Goal: Information Seeking & Learning: Learn about a topic

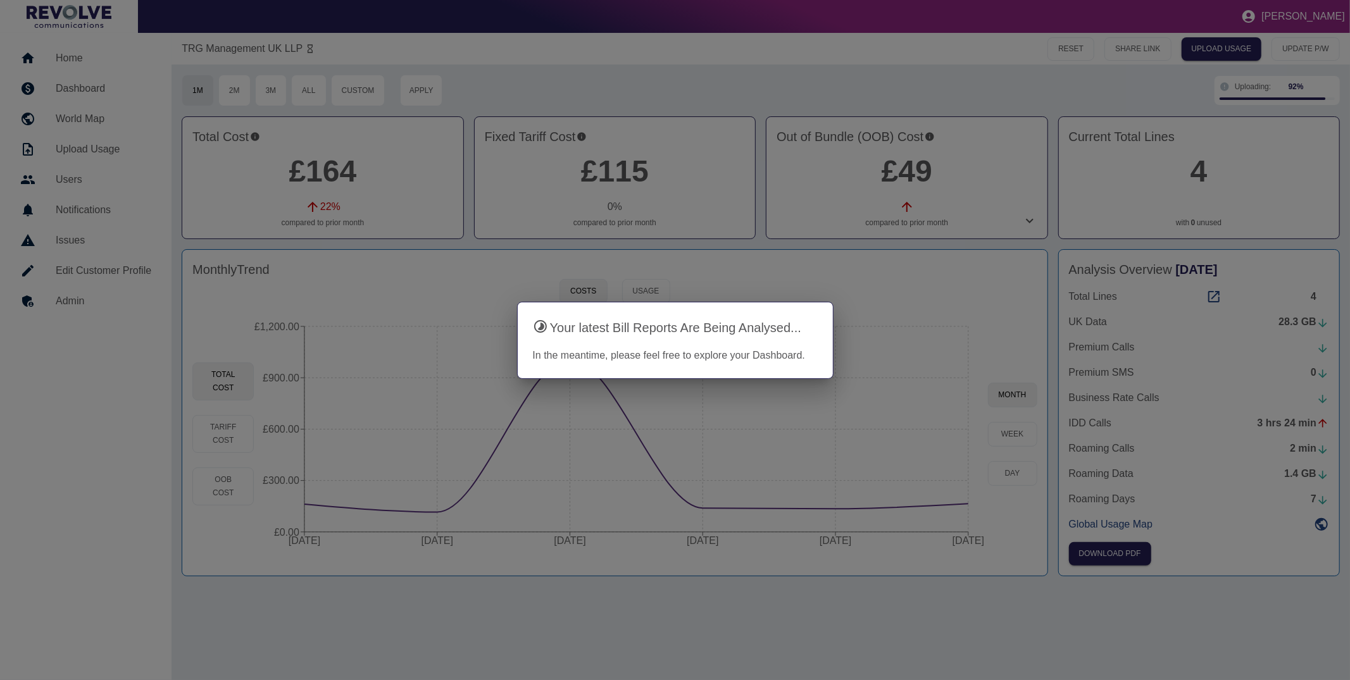
click at [391, 106] on div at bounding box center [675, 340] width 1350 height 680
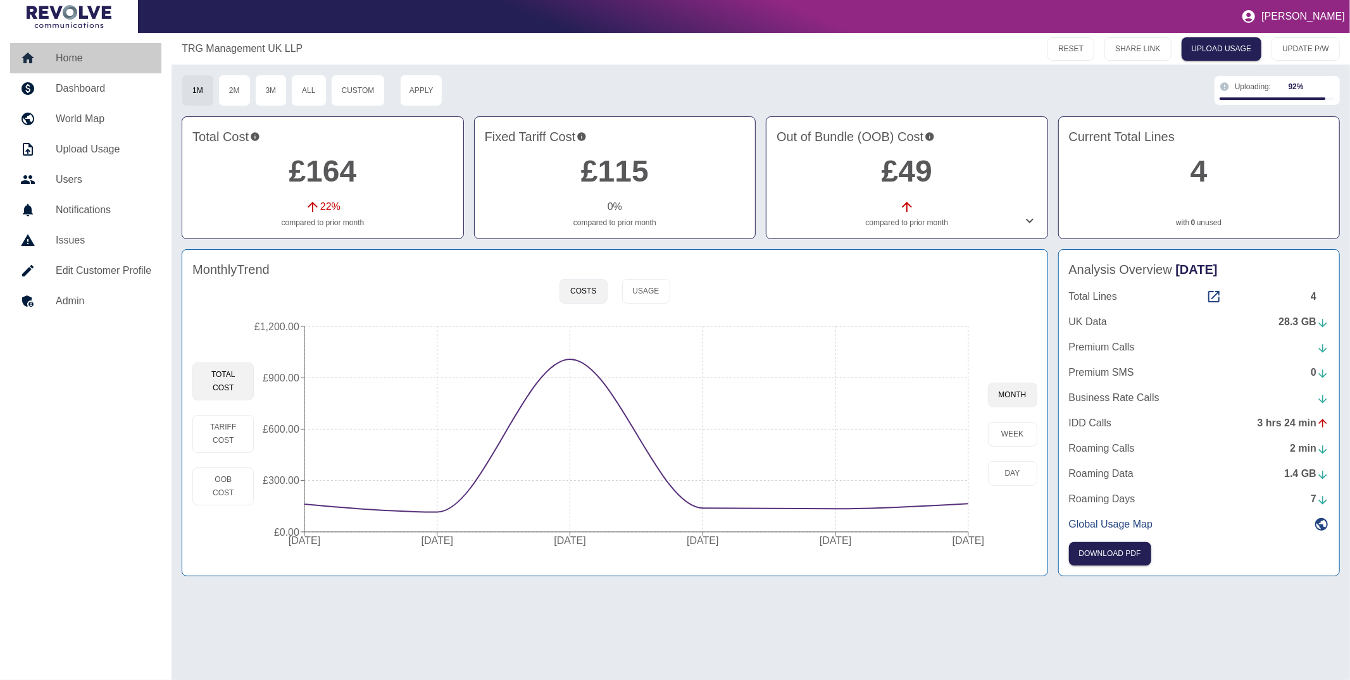
click at [73, 53] on h5 "Home" at bounding box center [104, 58] width 96 height 15
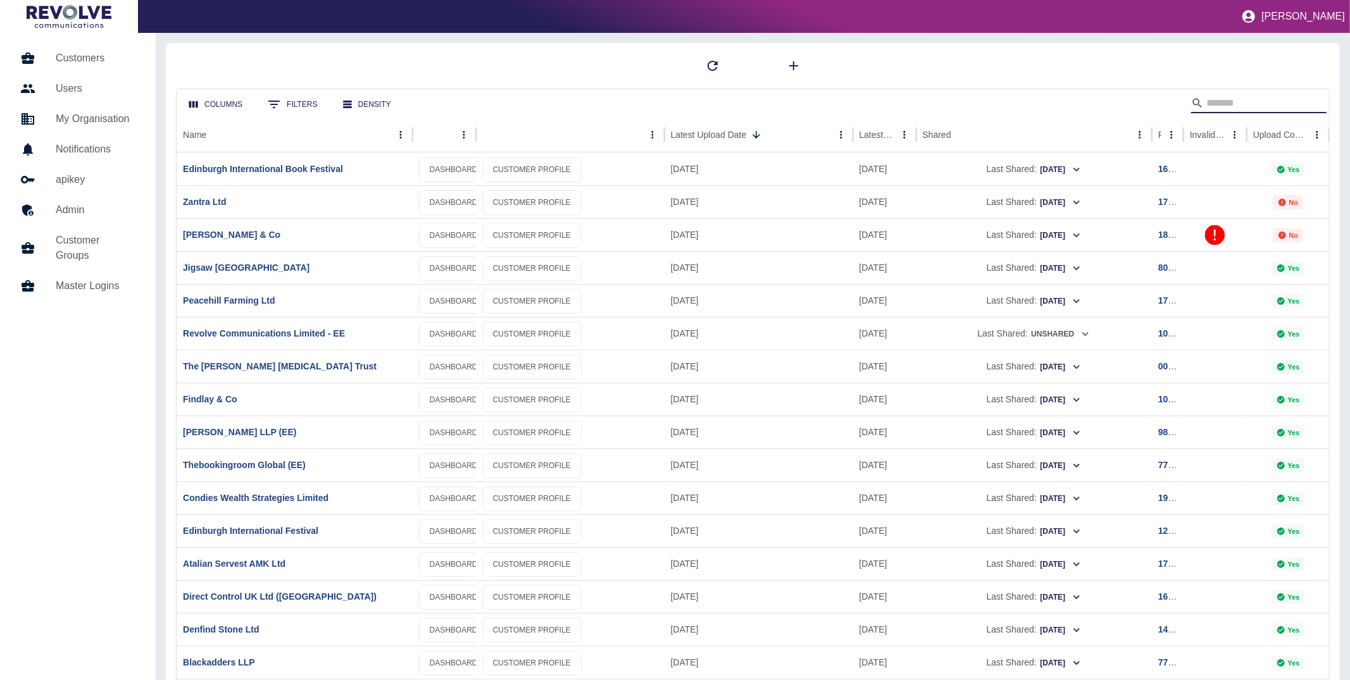
click at [1217, 99] on input "Search" at bounding box center [1256, 103] width 101 height 20
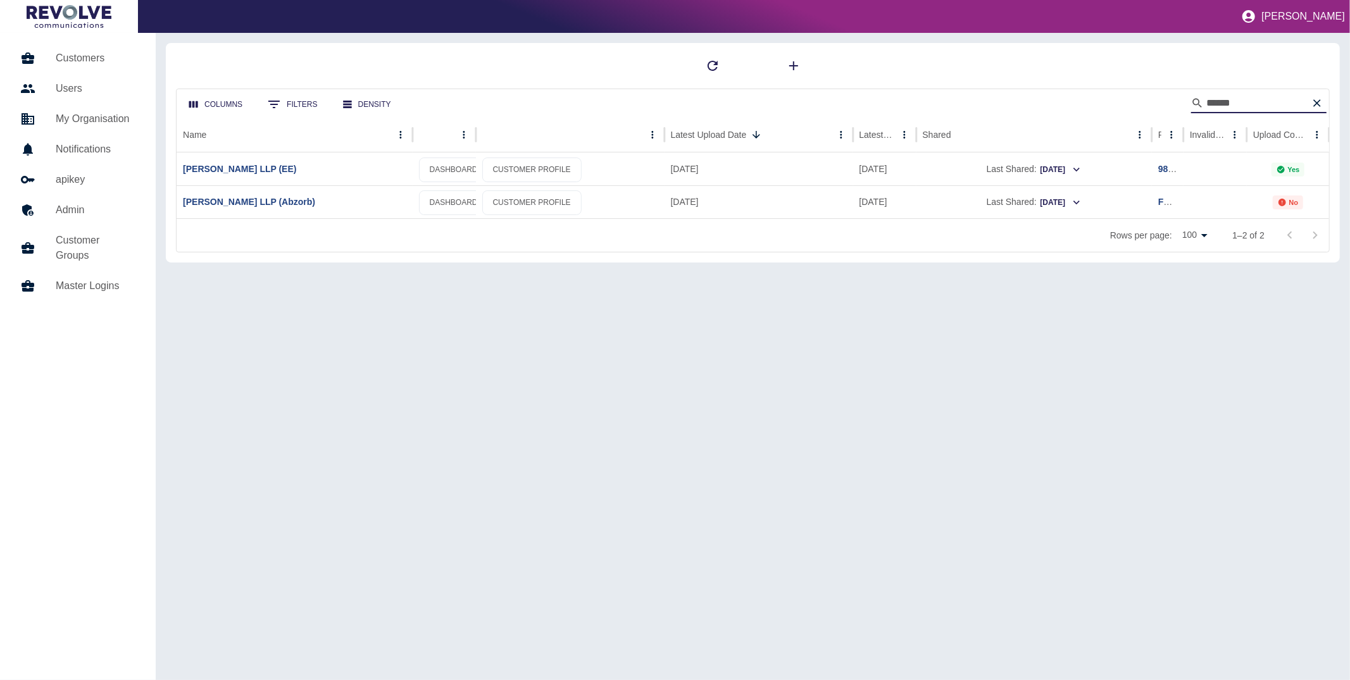
type input "******"
click at [459, 169] on link "DASHBOARD" at bounding box center [454, 170] width 70 height 25
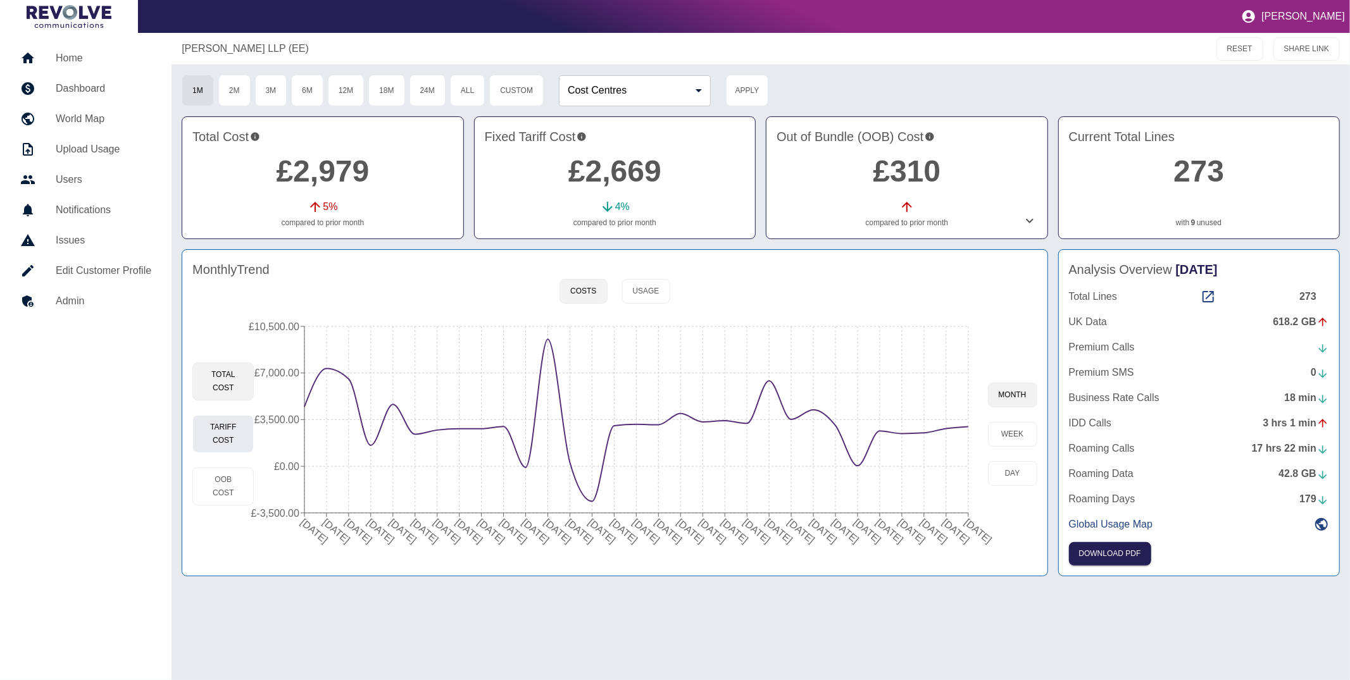
click at [235, 432] on button "Tariff Cost" at bounding box center [222, 434] width 61 height 38
click at [229, 491] on button "OOB Cost" at bounding box center [222, 487] width 61 height 38
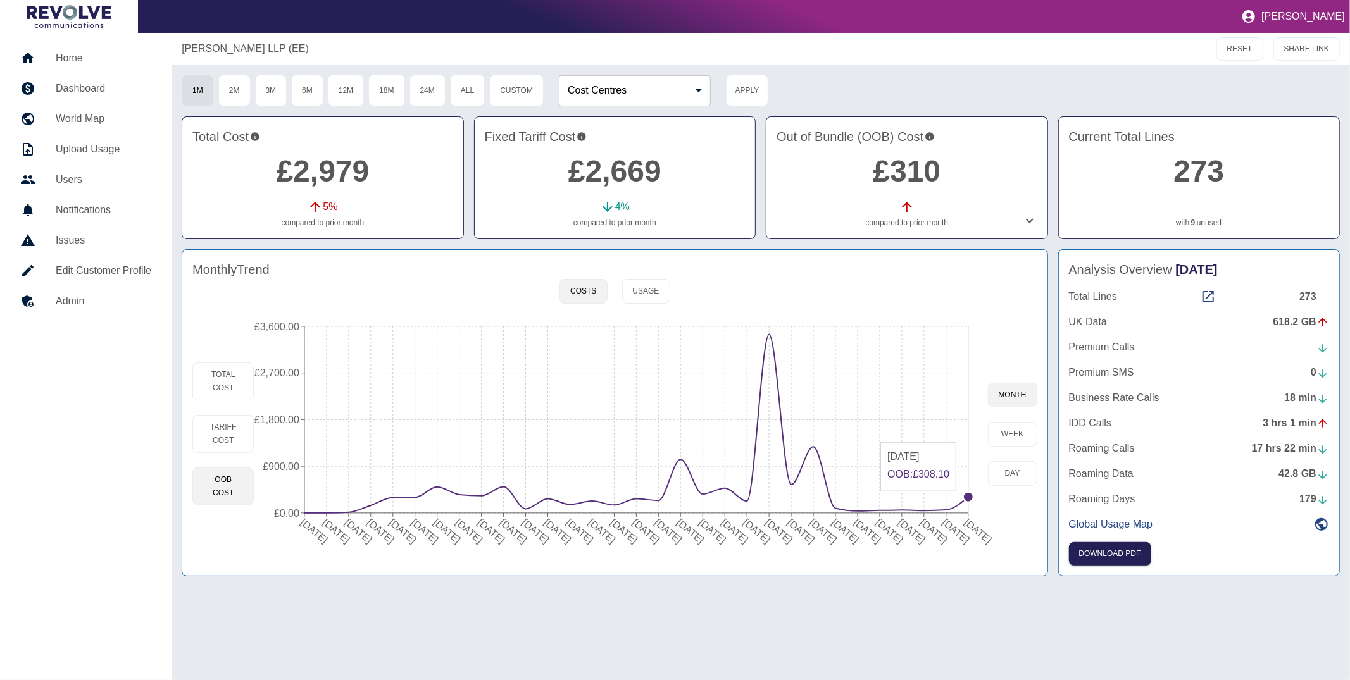
click at [968, 498] on circle at bounding box center [968, 497] width 10 height 10
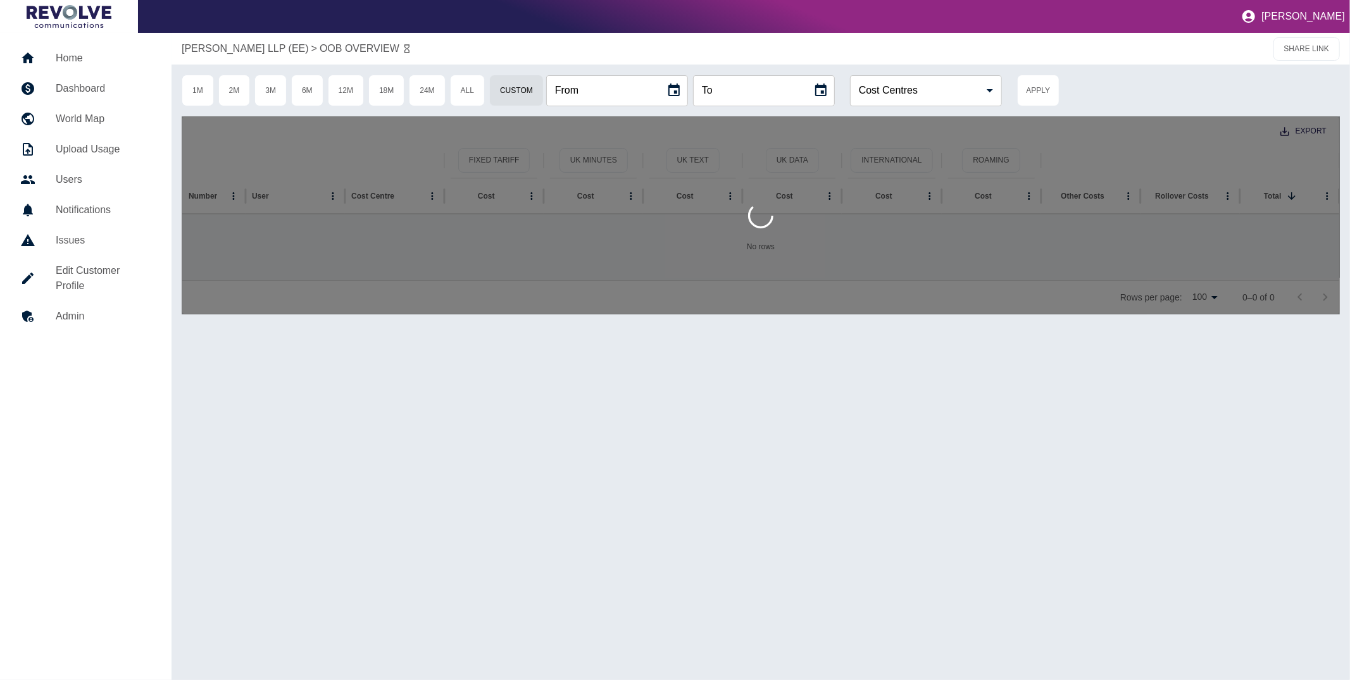
type input "**********"
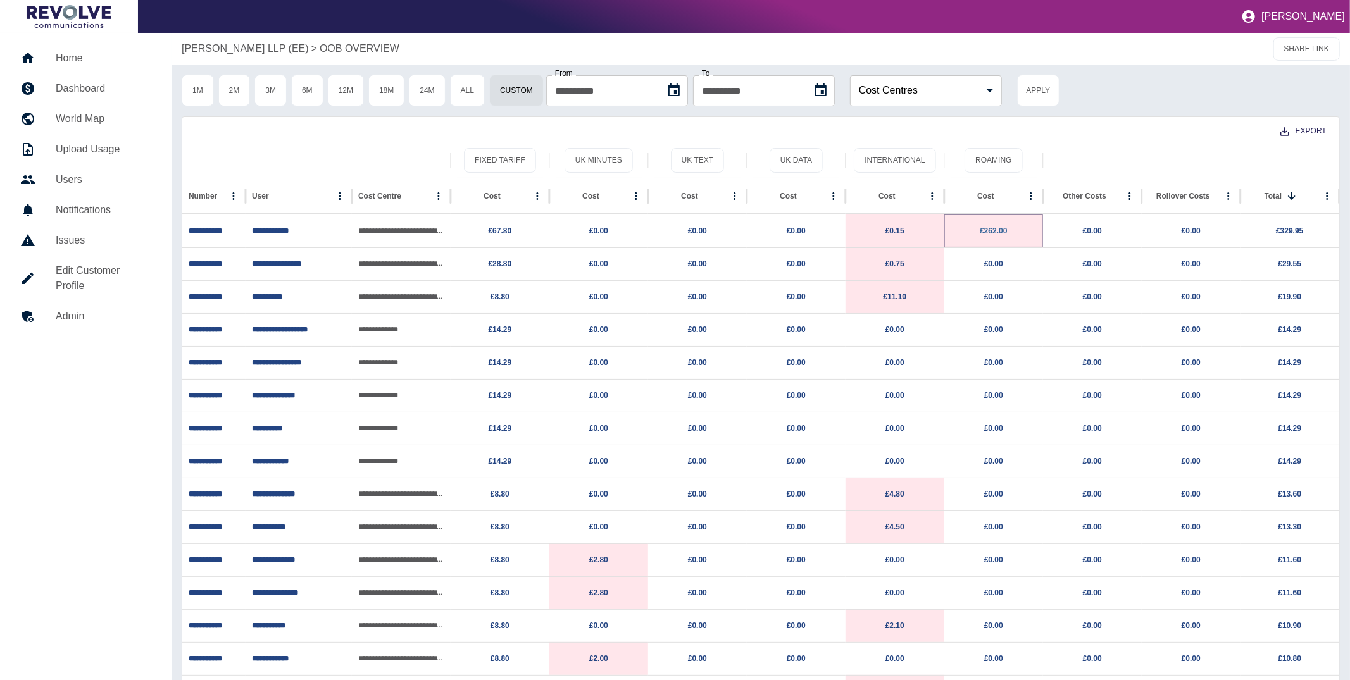
click at [982, 228] on link "£262.00" at bounding box center [993, 231] width 27 height 9
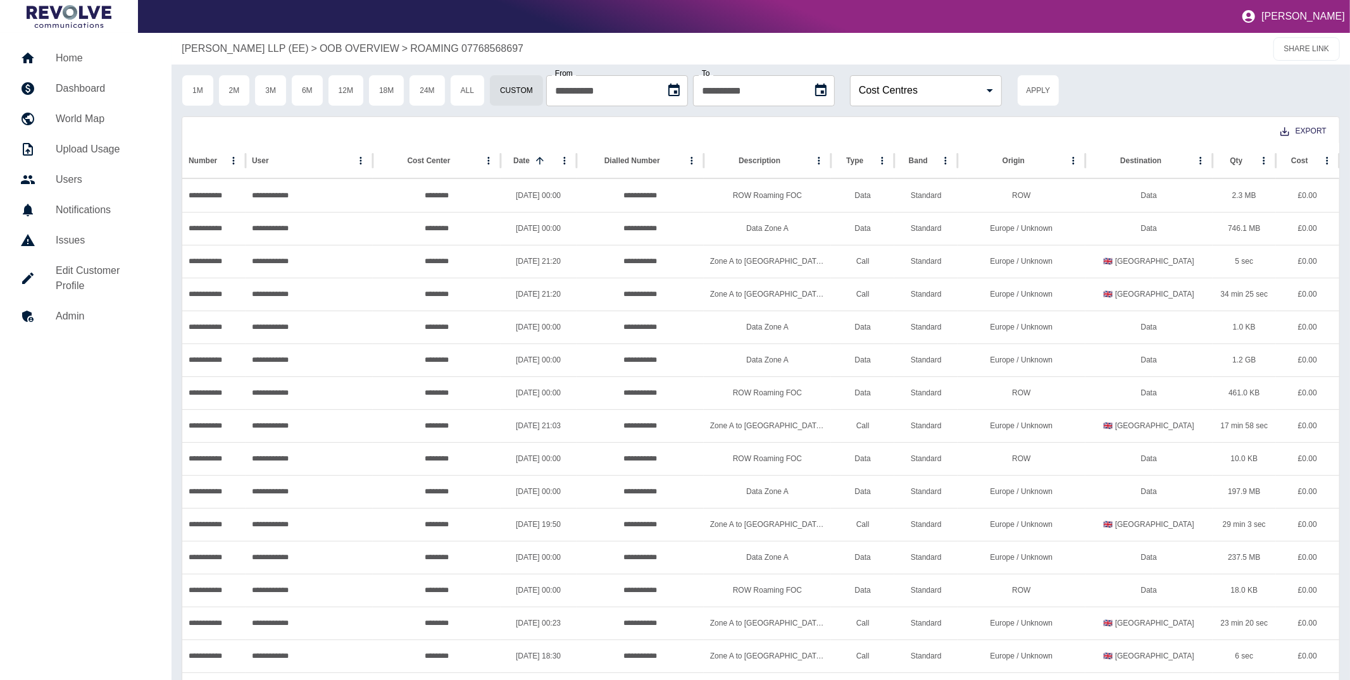
click at [268, 46] on p "[PERSON_NAME] LLP (EE)" at bounding box center [245, 48] width 127 height 15
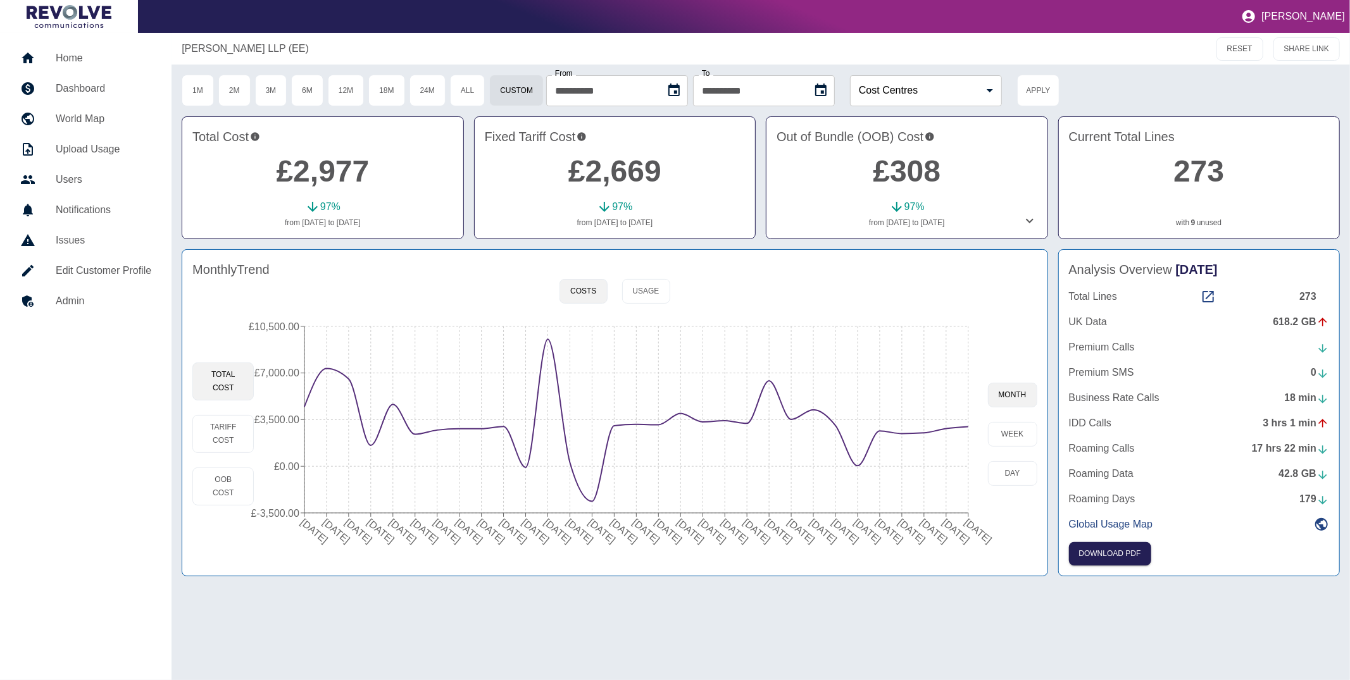
click at [968, 427] on icon at bounding box center [636, 420] width 664 height 162
click at [967, 427] on circle at bounding box center [968, 427] width 10 height 10
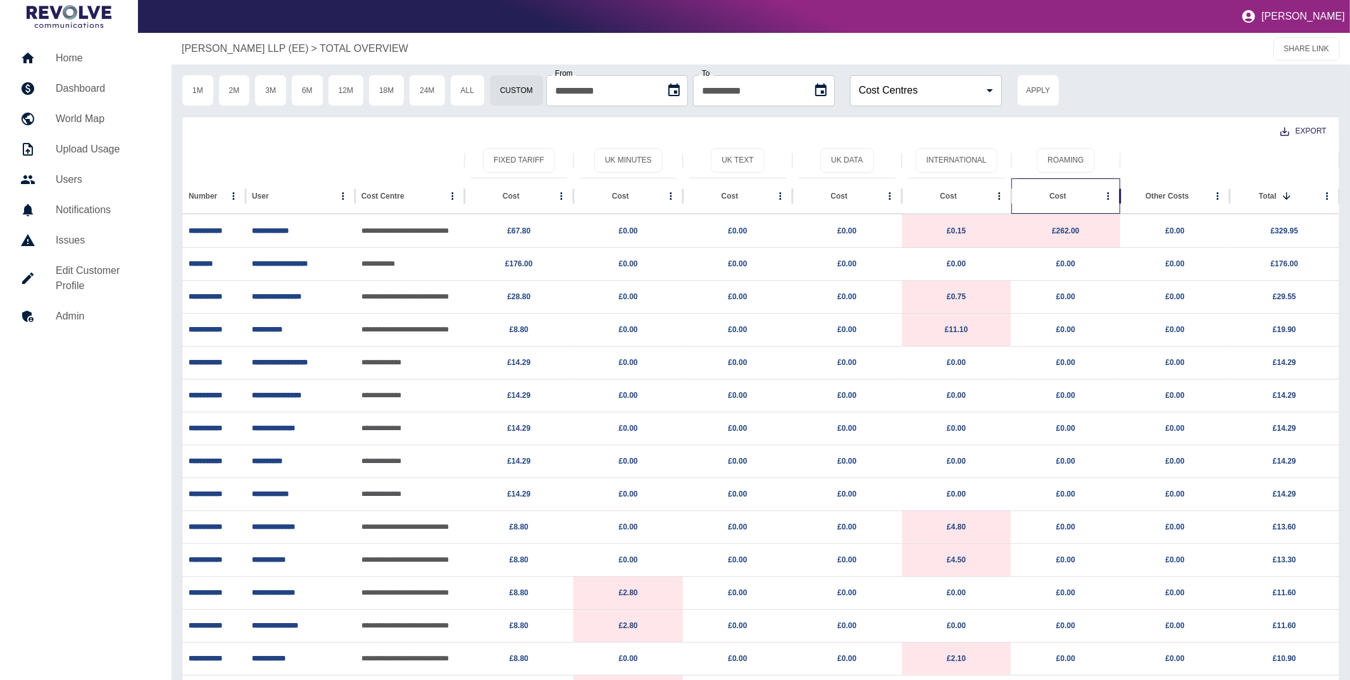
click at [1056, 196] on div "Cost" at bounding box center [1057, 196] width 17 height 9
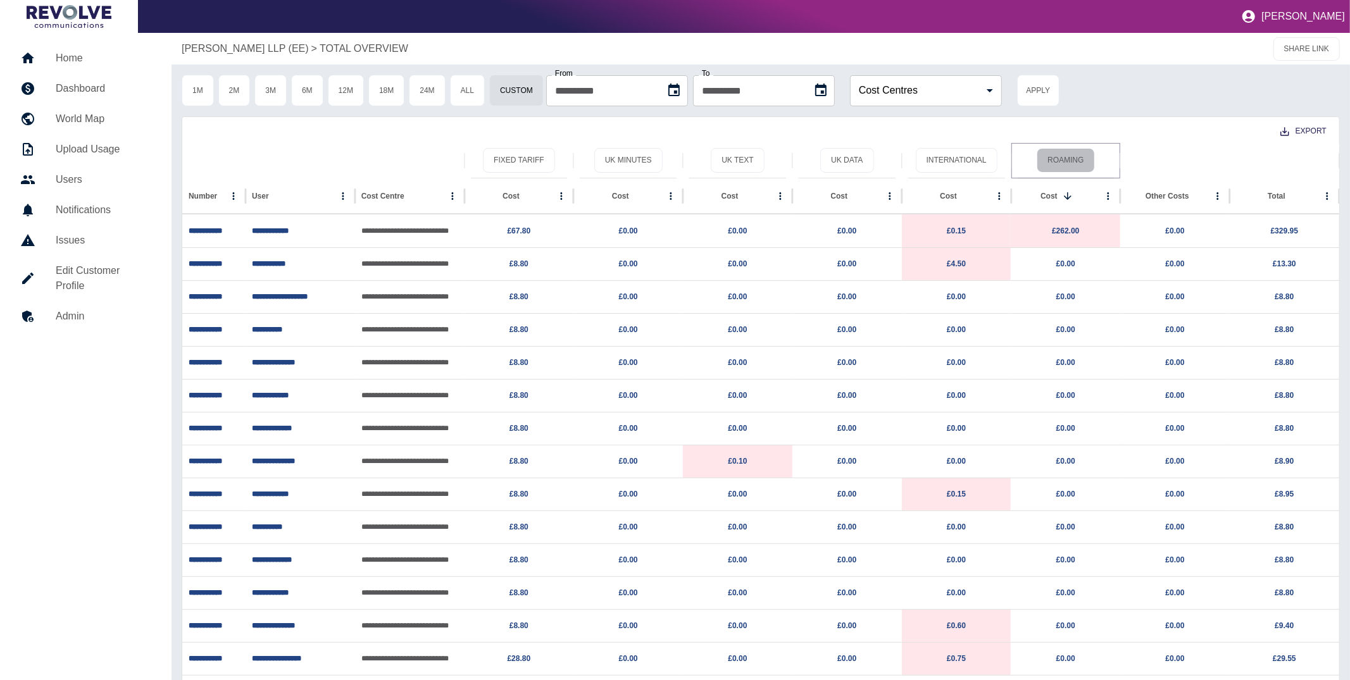
click at [1091, 164] on button "Roaming" at bounding box center [1066, 160] width 58 height 25
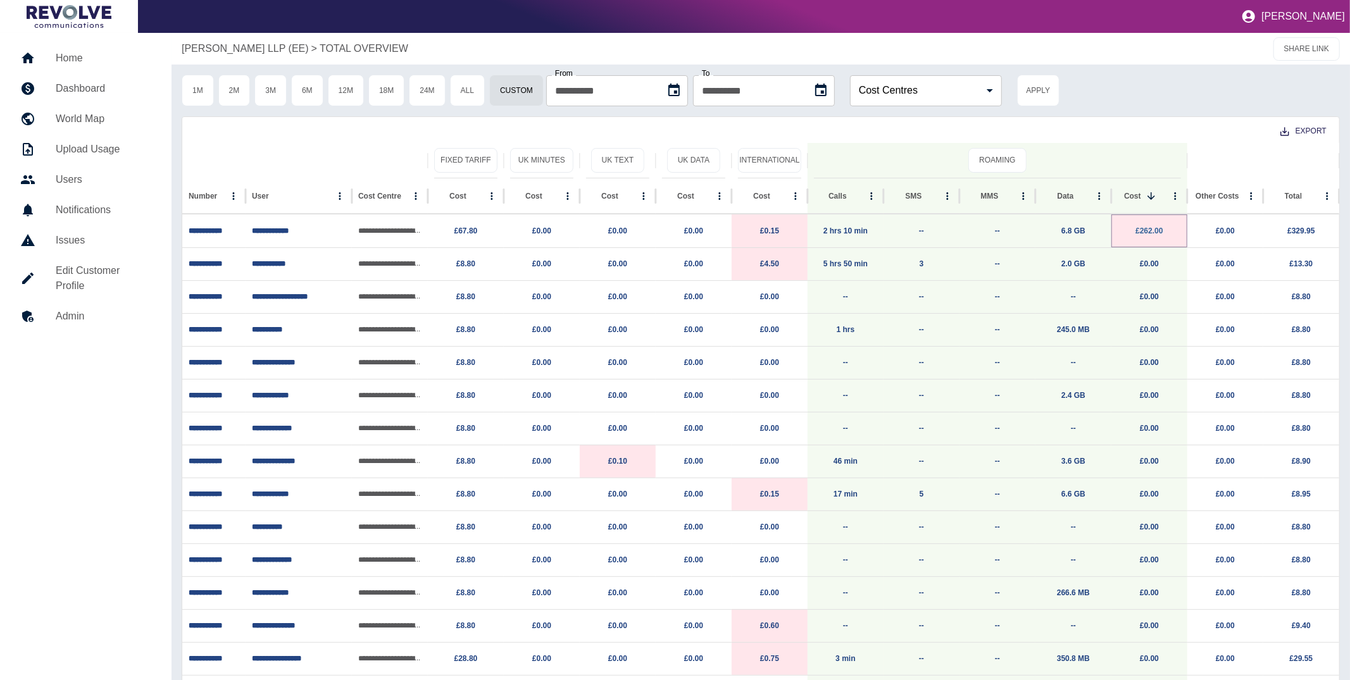
click at [1152, 232] on link "£262.00" at bounding box center [1149, 231] width 27 height 9
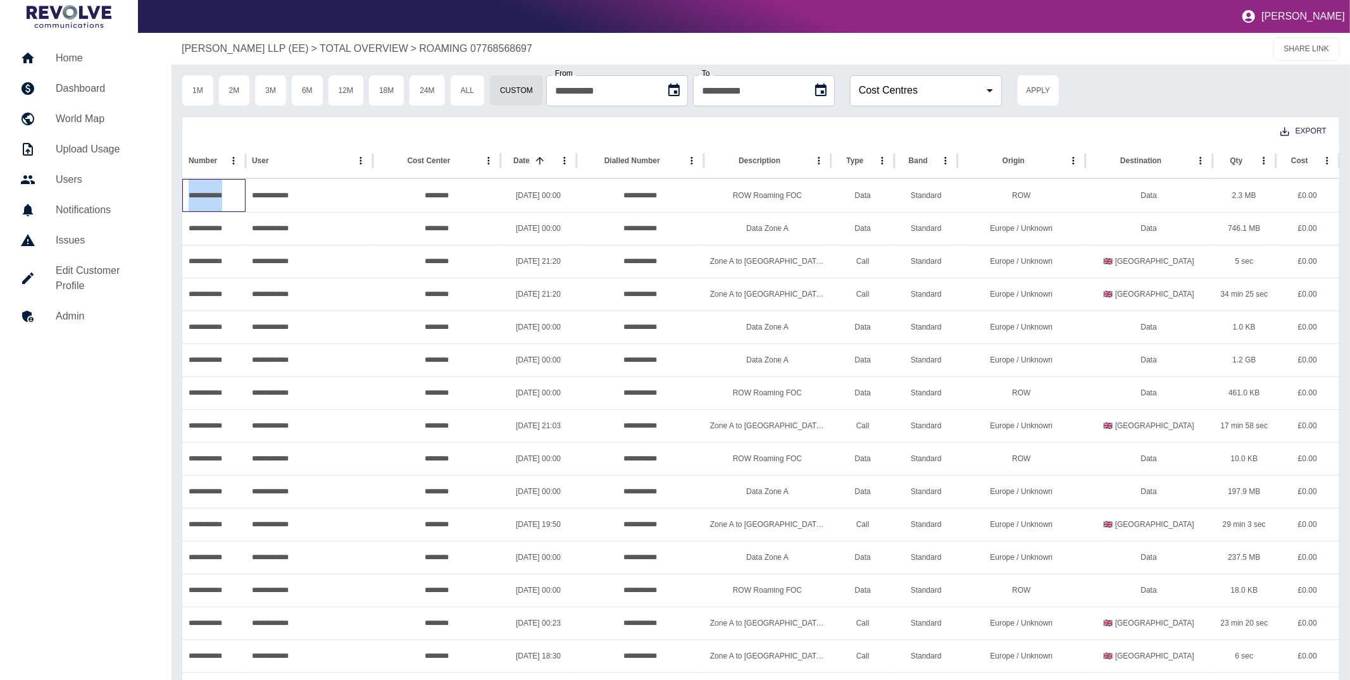
copy div "**********"
click at [1291, 155] on div "Cost" at bounding box center [1300, 160] width 36 height 35
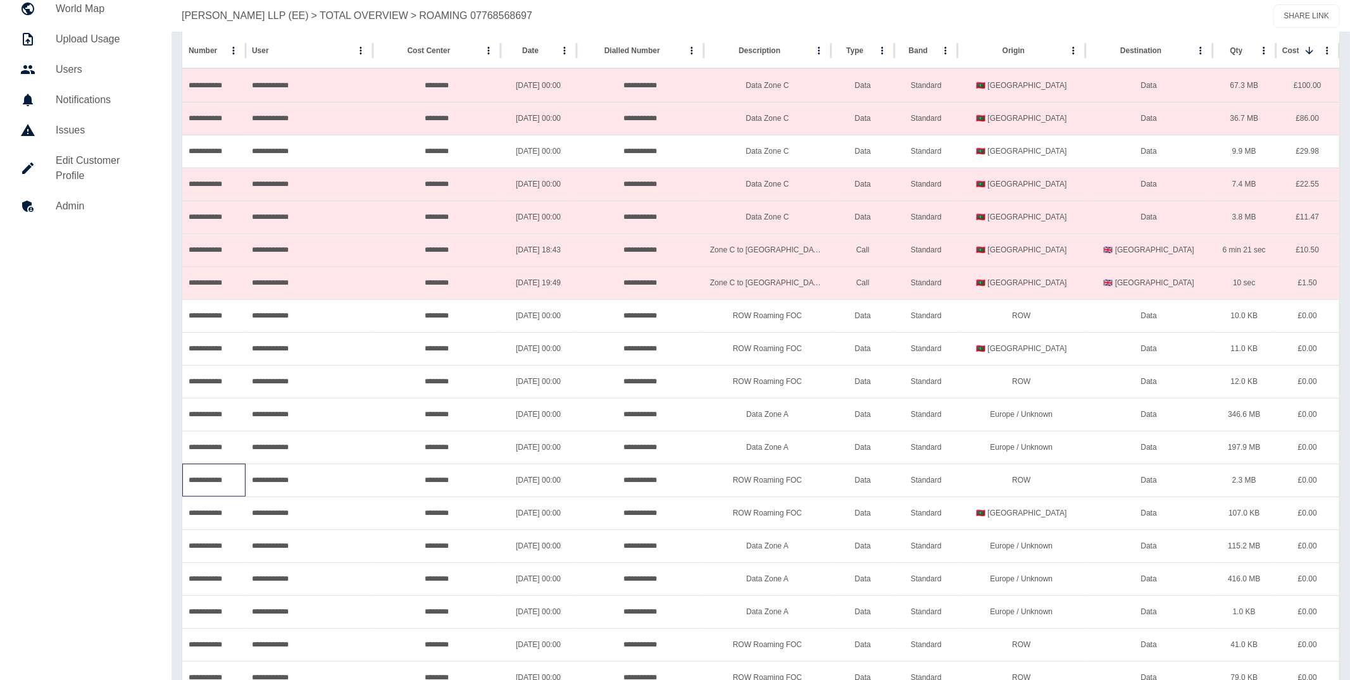
scroll to position [86, 0]
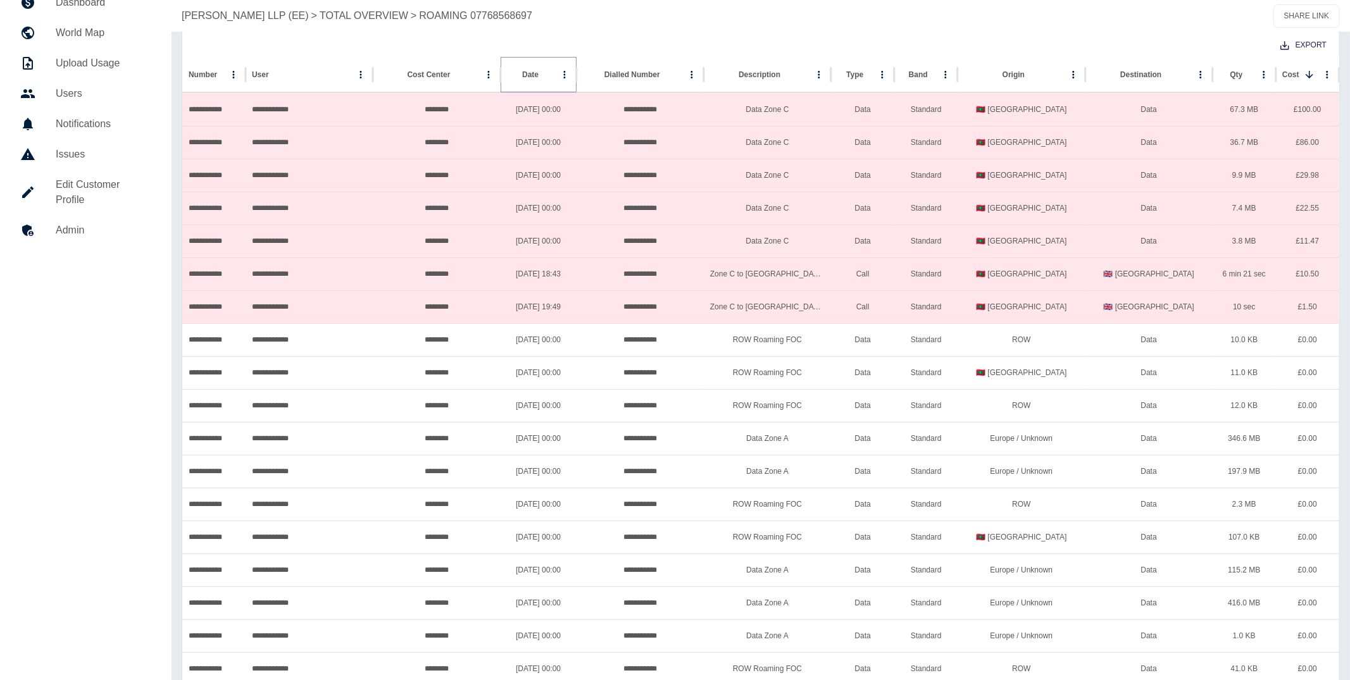
click at [545, 76] on icon "Sort" at bounding box center [549, 75] width 8 height 8
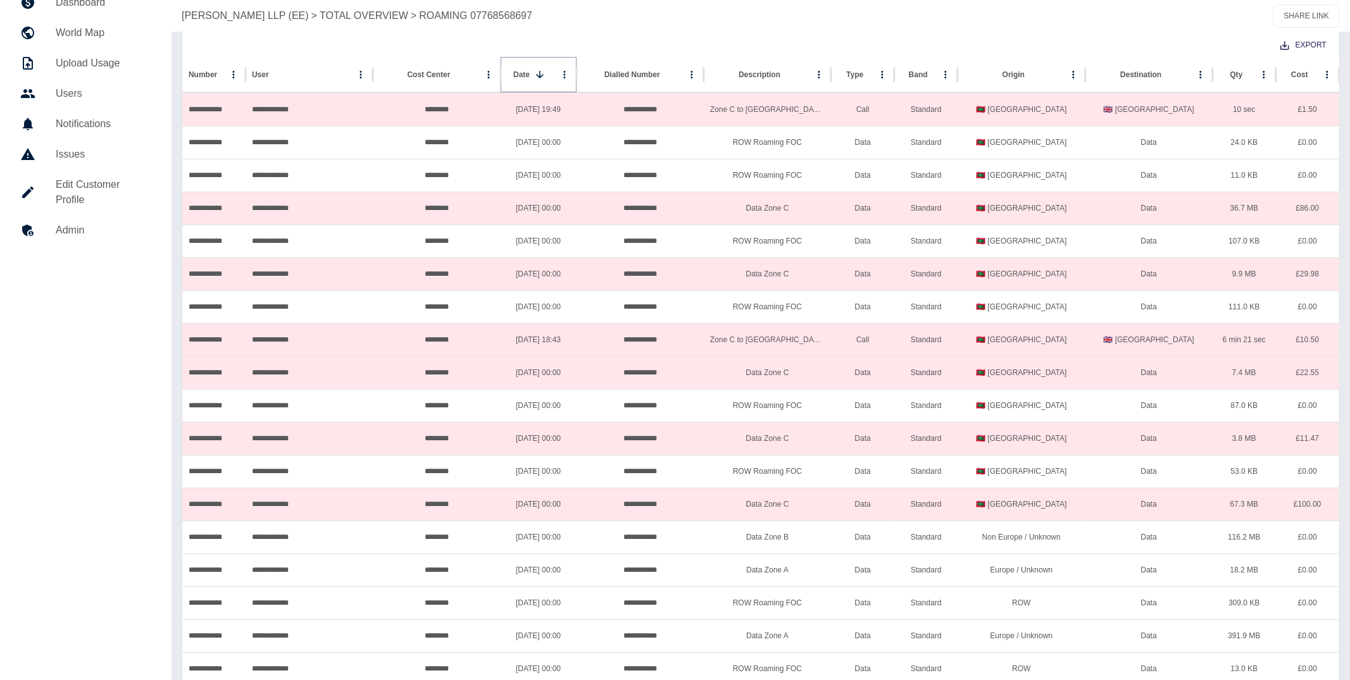
click at [541, 76] on icon "Sort" at bounding box center [540, 75] width 8 height 8
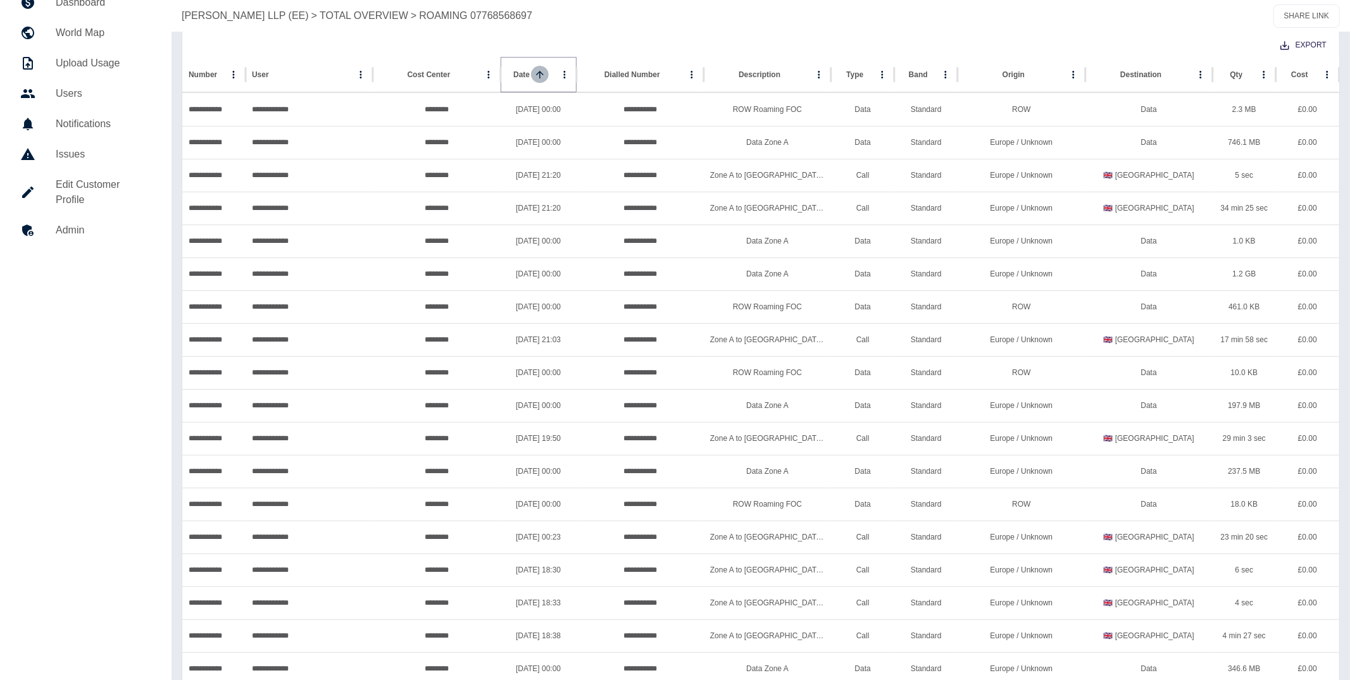
click at [541, 76] on icon "Sort" at bounding box center [539, 74] width 11 height 11
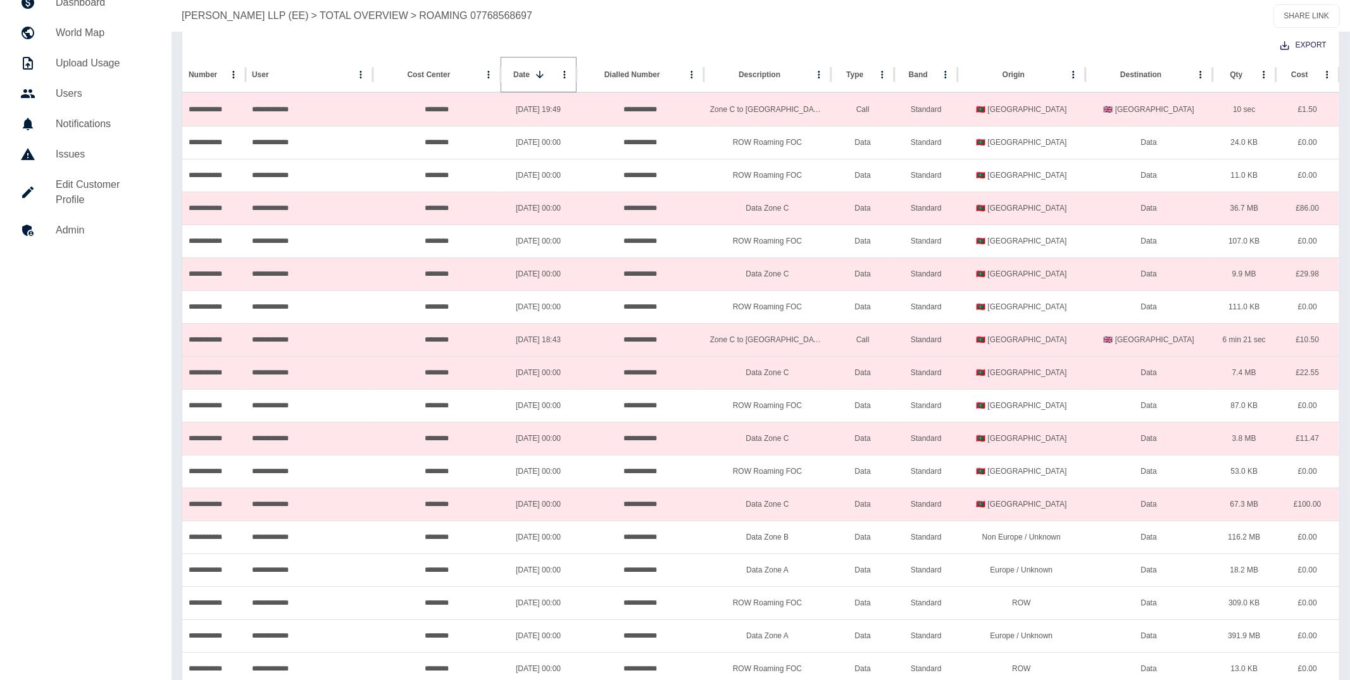
scroll to position [0, 0]
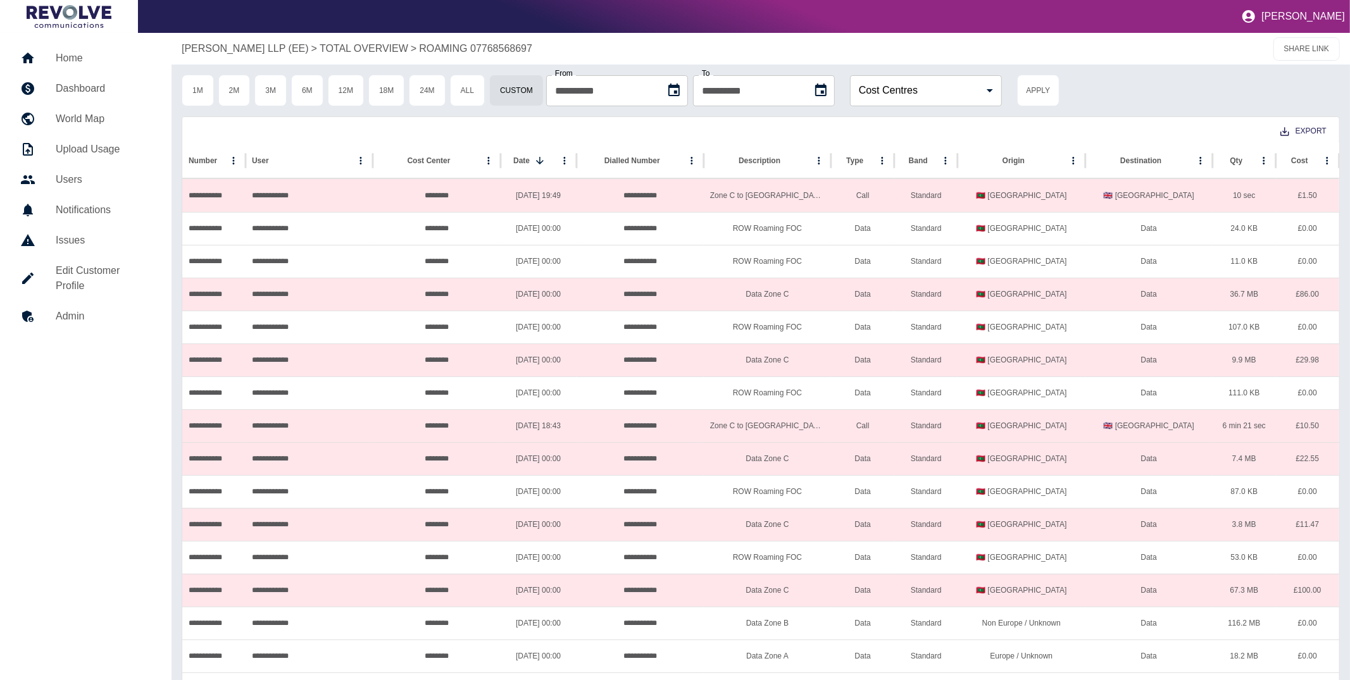
click at [289, 51] on p "[PERSON_NAME] LLP (EE)" at bounding box center [245, 48] width 127 height 15
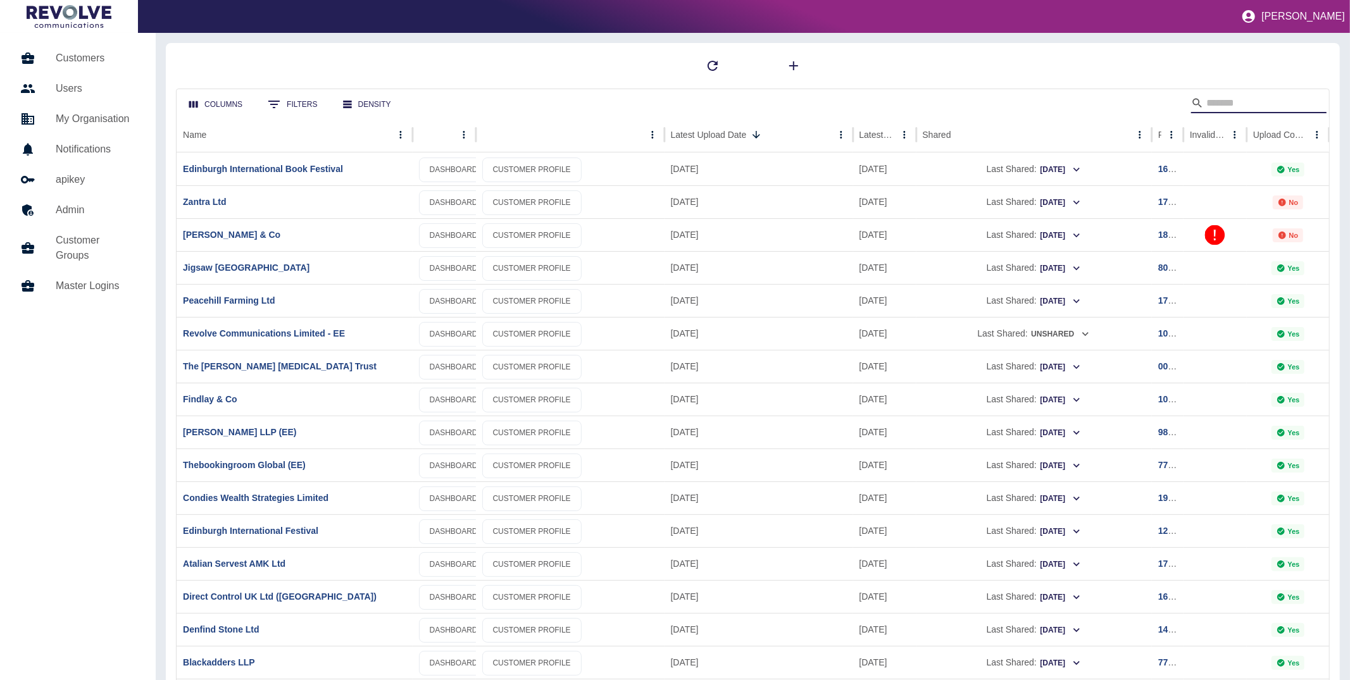
click at [1260, 103] on input "Search" at bounding box center [1256, 103] width 101 height 20
type input "******"
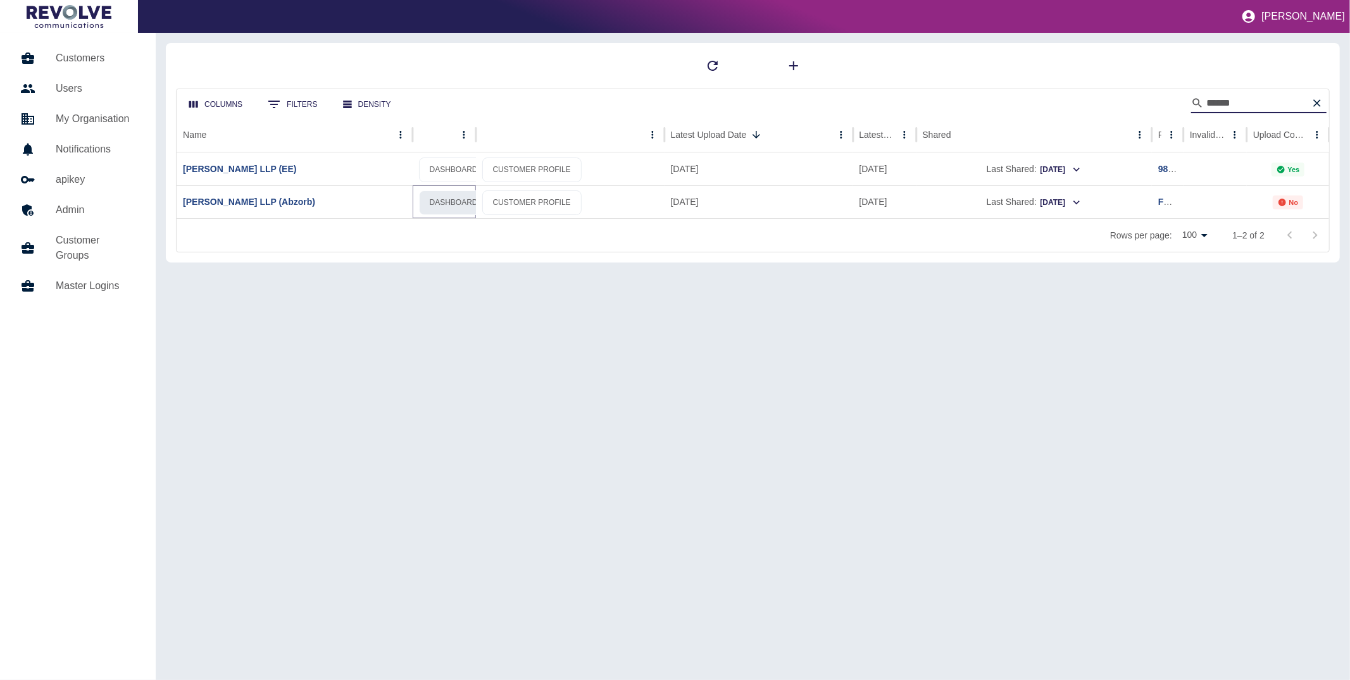
click at [440, 208] on link "DASHBOARD" at bounding box center [454, 203] width 70 height 25
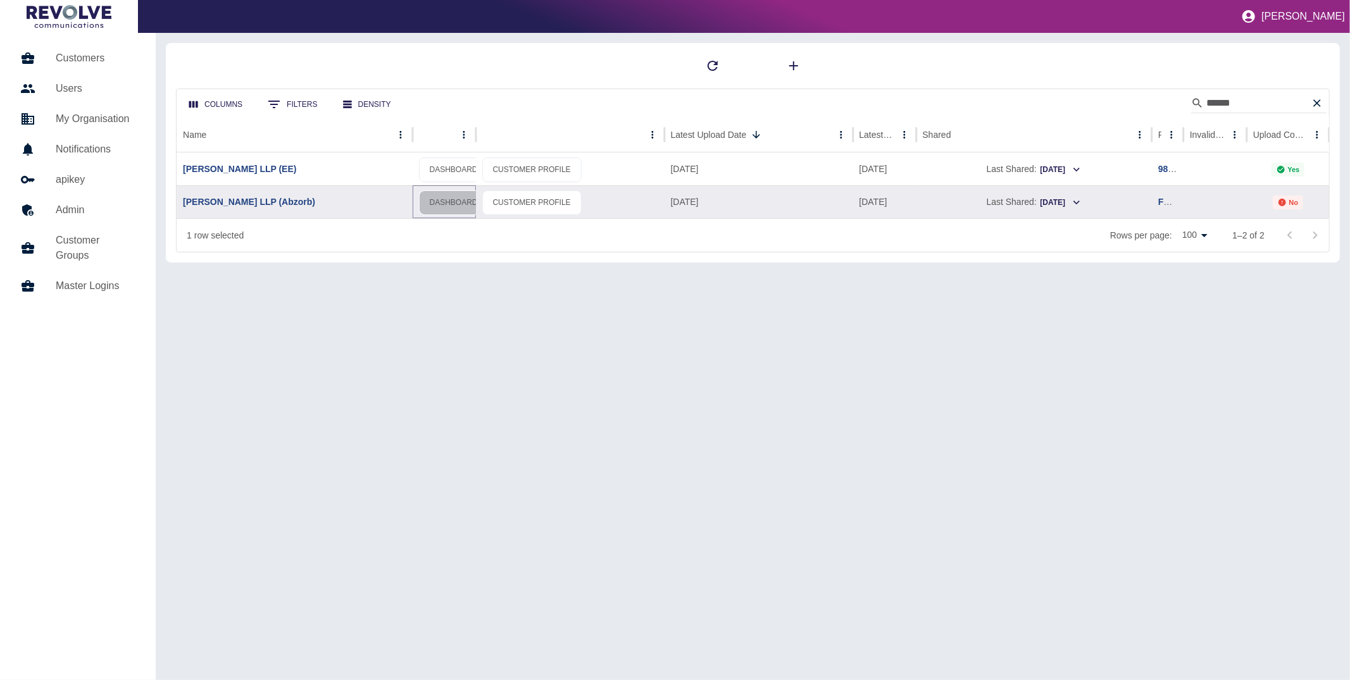
click at [449, 209] on link "DASHBOARD" at bounding box center [454, 203] width 70 height 25
click at [448, 171] on link "DASHBOARD" at bounding box center [454, 170] width 70 height 25
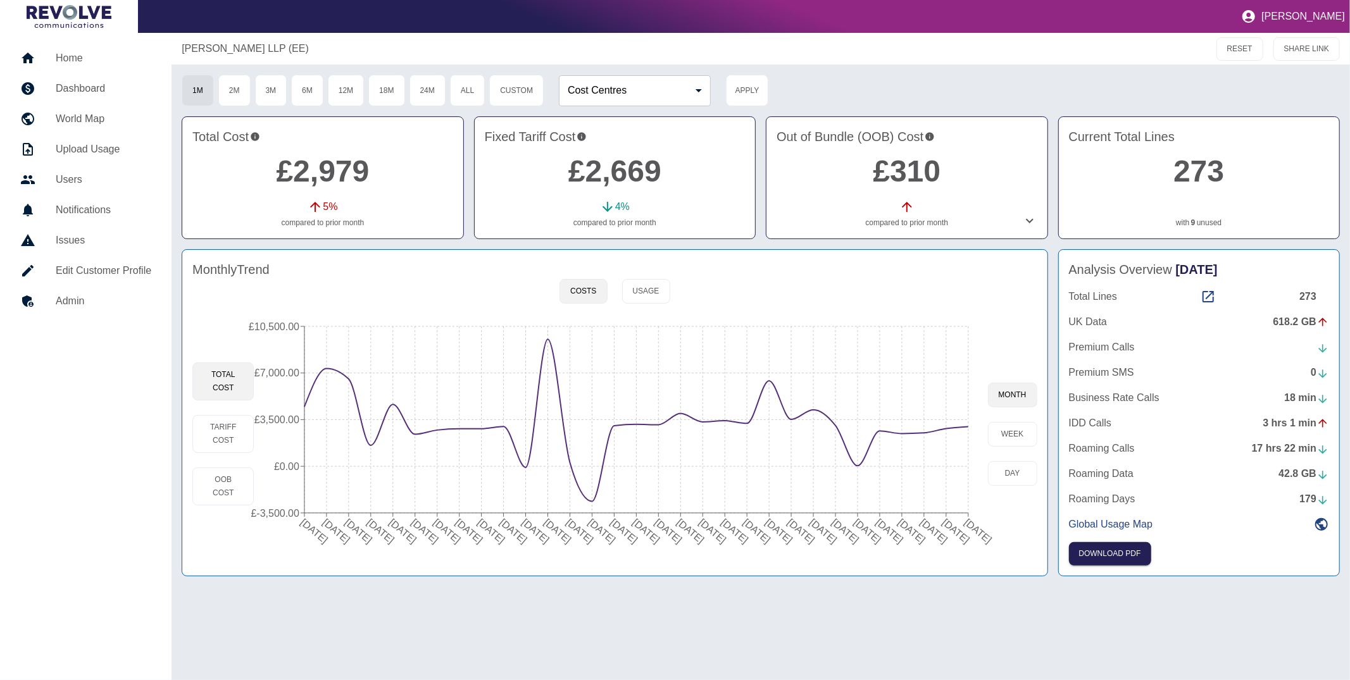
click at [1026, 219] on icon at bounding box center [1030, 221] width 8 height 4
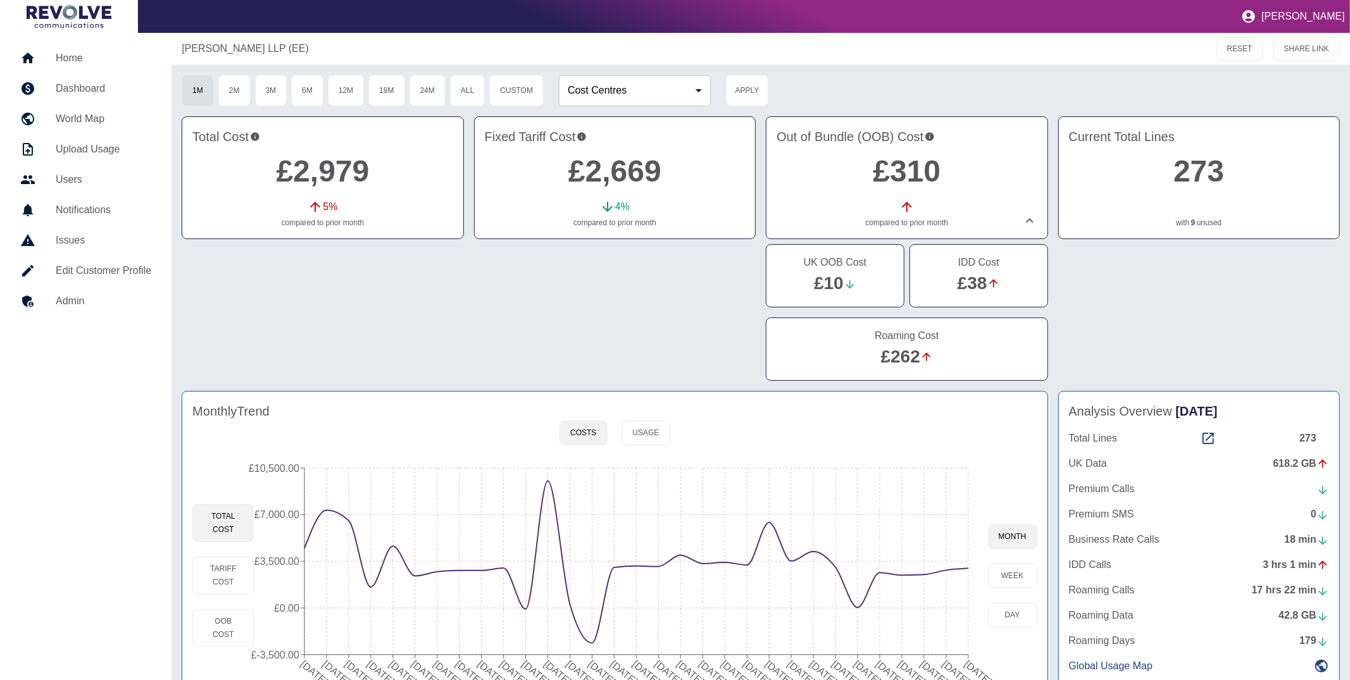
click at [673, 298] on div at bounding box center [615, 315] width 282 height 142
click at [715, 49] on div "[PERSON_NAME] LLP (EE)" at bounding box center [618, 48] width 872 height 15
